Goal: Transaction & Acquisition: Purchase product/service

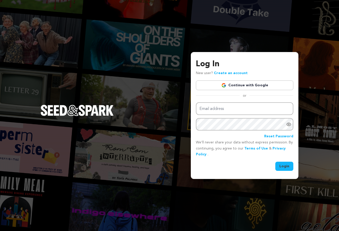
click at [240, 85] on link "Continue with Google" at bounding box center [244, 85] width 97 height 10
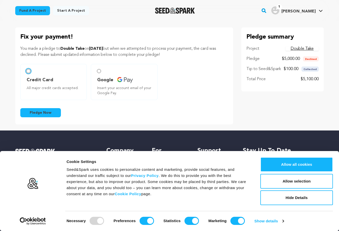
click at [28, 71] on input "Credit Card All major credit cards accepted." at bounding box center [28, 71] width 4 height 4
radio input "false"
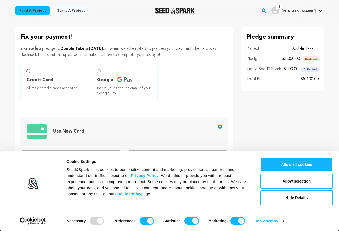
click at [71, 126] on span "Use New Card" at bounding box center [125, 131] width 197 height 21
click at [218, 126] on input "Use New Card" at bounding box center [220, 127] width 4 height 4
click at [74, 131] on span "Use New Card" at bounding box center [68, 131] width 31 height 5
click at [218, 129] on input "Use New Card" at bounding box center [220, 127] width 4 height 4
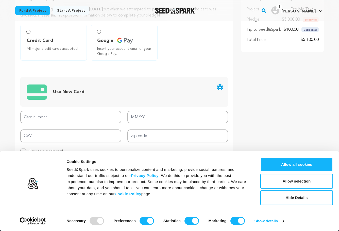
scroll to position [41, 0]
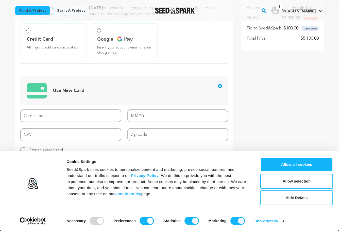
click at [282, 197] on button "Hide Details" at bounding box center [296, 197] width 73 height 15
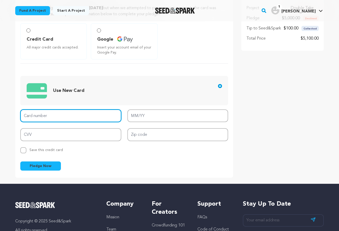
click at [60, 114] on input "Card number" at bounding box center [70, 115] width 101 height 13
type input "[CREDIT_CARD_NUMBER]"
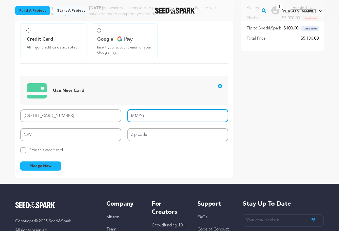
type input "12/28"
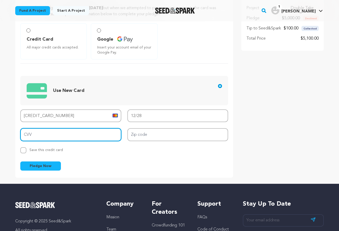
click at [87, 137] on input "CVV" at bounding box center [70, 134] width 101 height 13
type input "071"
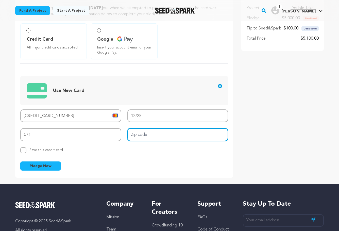
type input "91504"
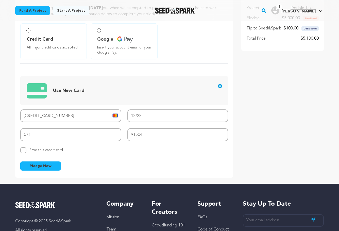
click at [43, 165] on span "Pledge Now" at bounding box center [41, 165] width 22 height 5
